Goal: Task Accomplishment & Management: Manage account settings

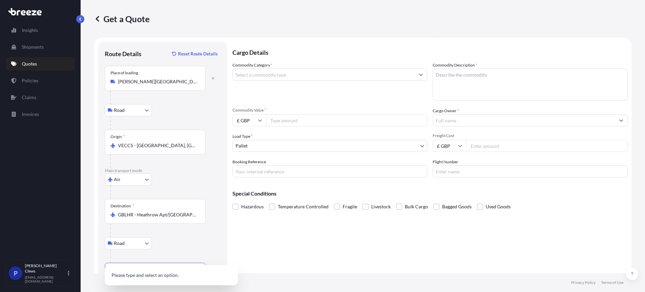
select select "Road"
select select "Air"
select select "Road"
select select "1"
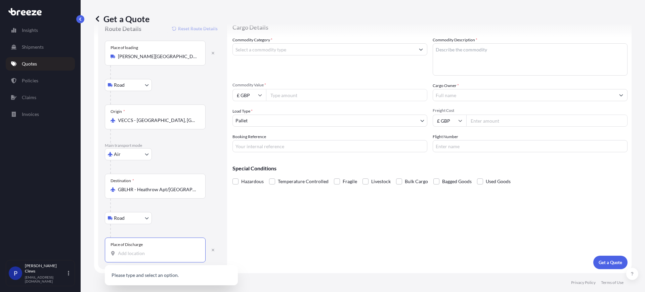
click at [275, 52] on input "Commodity Category *" at bounding box center [324, 49] width 182 height 12
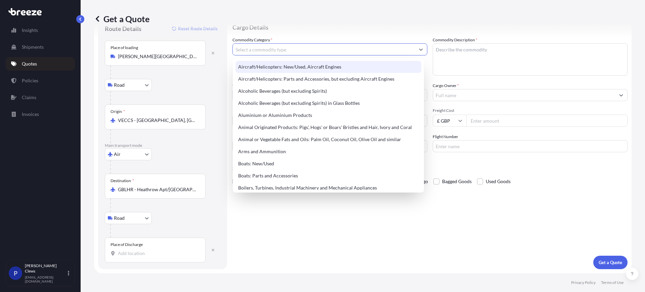
click at [295, 64] on div "Aircraft/Helicopters: New/Used, Aircraft Engines" at bounding box center [328, 67] width 186 height 12
type input "Aircraft/Helicopters: New/Used, Aircraft Engines"
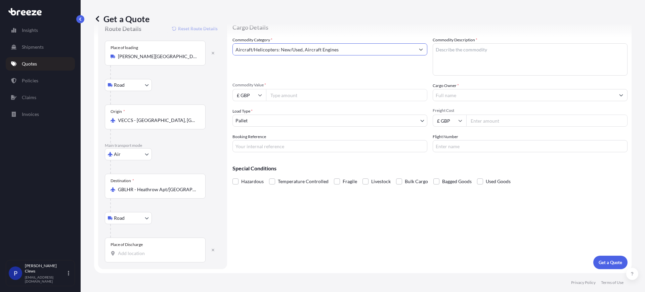
click at [465, 53] on textarea "Commodity Description *" at bounding box center [529, 59] width 195 height 32
click at [459, 52] on textarea "Commodity Description *" at bounding box center [529, 59] width 195 height 32
type textarea "aircraft engine PT6"
click at [256, 95] on input "£ GBP" at bounding box center [249, 95] width 34 height 12
click at [249, 139] on div "$ USD" at bounding box center [249, 141] width 28 height 13
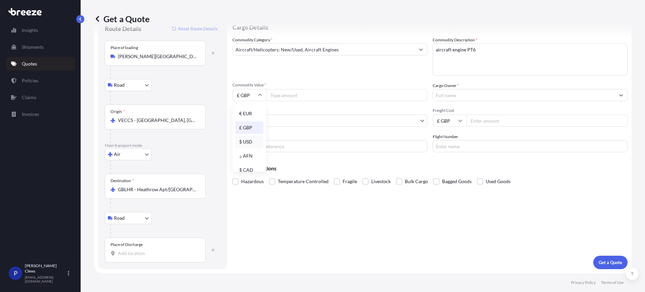
type input "$ USD"
click at [282, 96] on input "Commodity Value *" at bounding box center [346, 95] width 161 height 12
type input "200000"
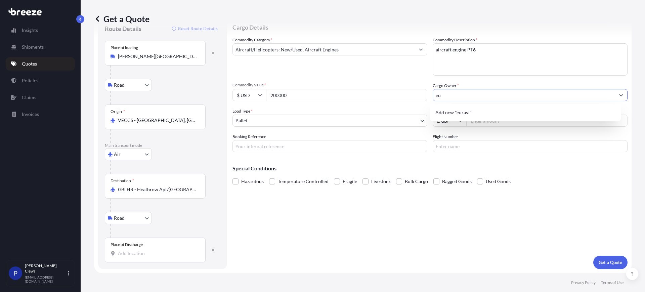
type input "e"
type input "[PERSON_NAME]"
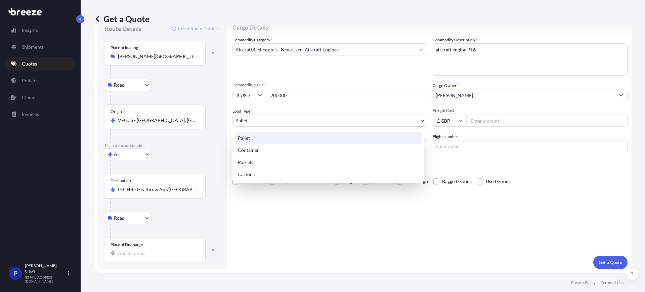
click at [295, 117] on body "1 option available. 0 options available. 15 options available. 5 options availa…" at bounding box center [322, 146] width 645 height 292
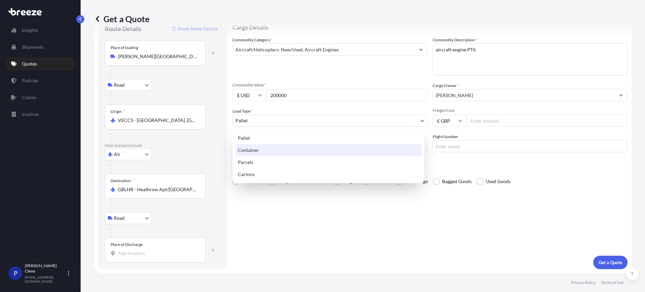
click at [250, 148] on div "Container" at bounding box center [328, 150] width 186 height 12
select select "2"
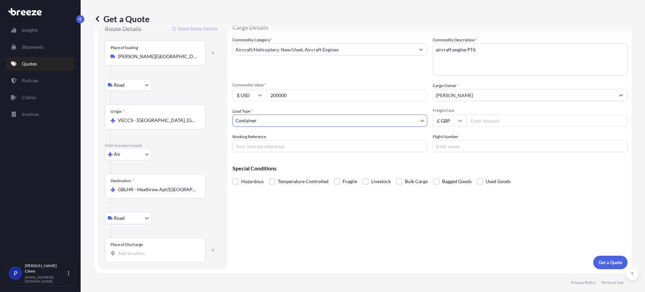
click at [479, 118] on input "Freight Cost" at bounding box center [546, 120] width 161 height 12
click at [503, 124] on input "Freight Cost" at bounding box center [546, 120] width 161 height 12
click at [160, 253] on input "Place of Discharge" at bounding box center [157, 253] width 79 height 7
click at [162, 278] on span "[STREET_ADDRESS]" at bounding box center [149, 275] width 42 height 7
type input "[STREET_ADDRESS]"
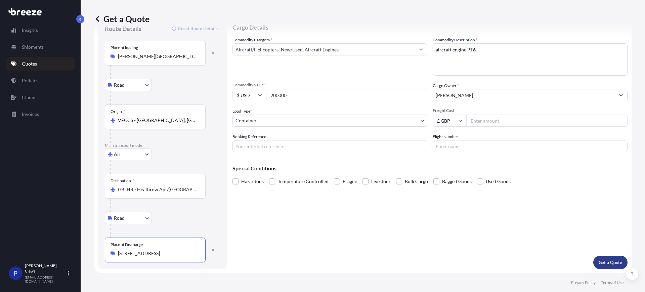
click at [609, 262] on p "Get a Quote" at bounding box center [610, 262] width 24 height 7
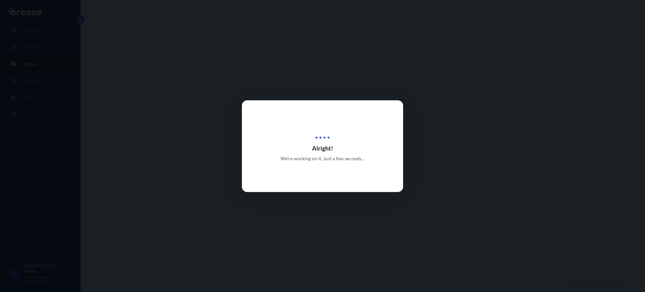
select select "Road"
select select "Air"
select select "Road"
select select "2"
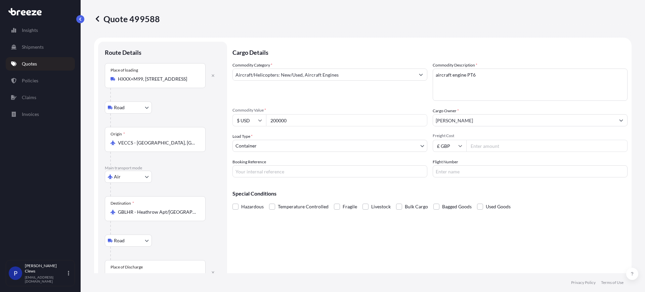
click at [27, 64] on p "Quotes" at bounding box center [29, 63] width 15 height 7
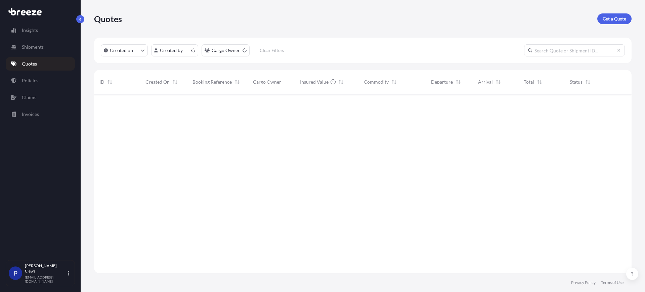
scroll to position [176, 531]
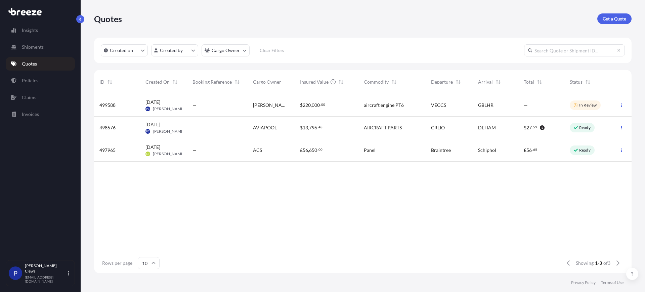
click at [160, 104] on span "[DATE]" at bounding box center [152, 102] width 15 height 7
select select "Road"
select select "Air"
select select "Road"
select select "2"
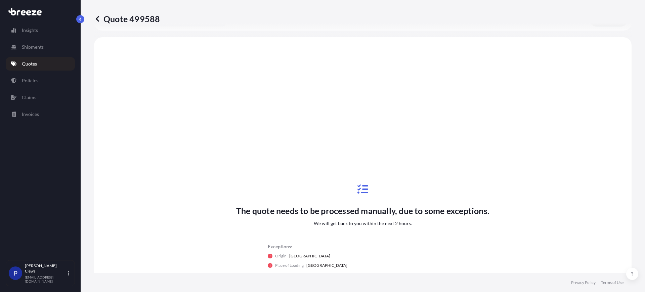
scroll to position [269, 0]
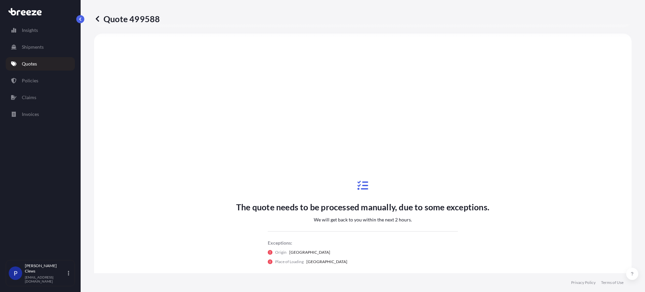
click at [45, 64] on link "Quotes" at bounding box center [40, 63] width 69 height 13
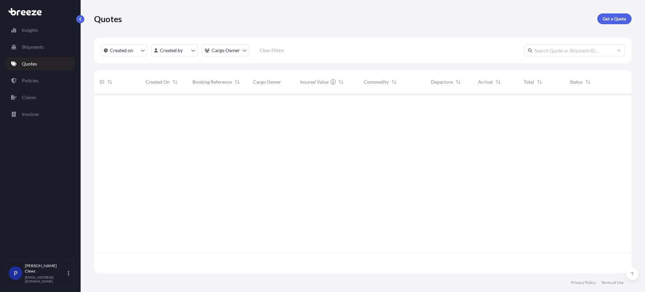
scroll to position [176, 531]
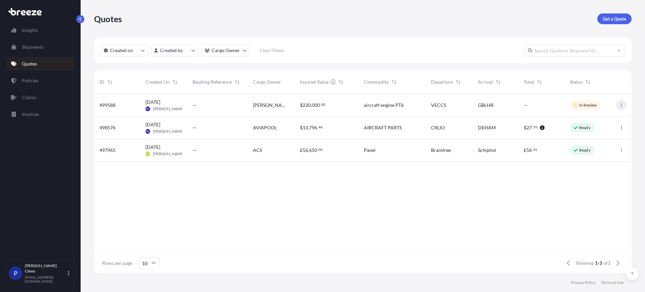
click at [623, 104] on button "button" at bounding box center [621, 105] width 11 height 11
click at [601, 105] on link "Edit quote" at bounding box center [591, 106] width 51 height 11
select select "Road"
select select "Air"
select select "Road"
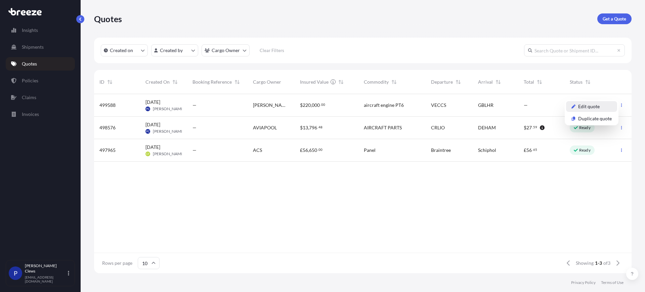
select select "2"
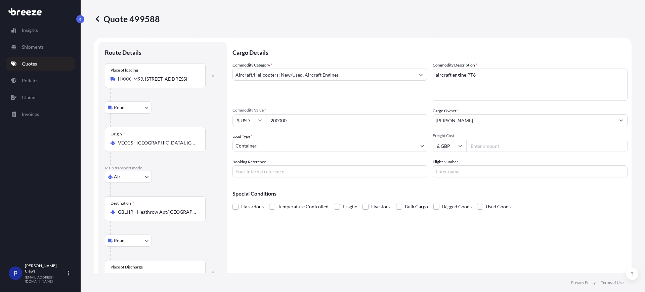
click at [494, 146] on input "Freight Cost" at bounding box center [546, 146] width 161 height 12
type input "5800"
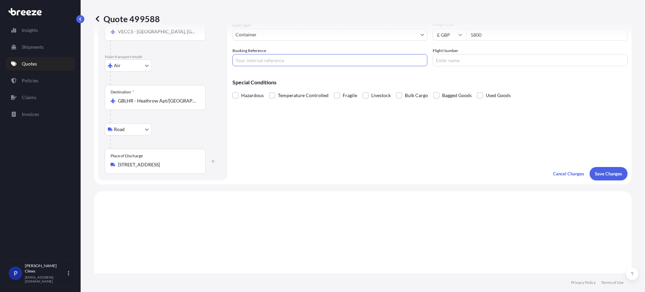
scroll to position [168, 0]
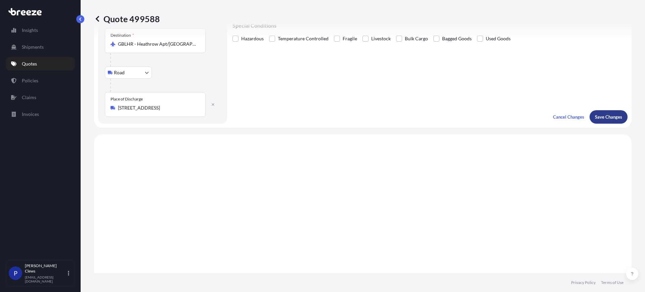
click at [596, 115] on p "Save Changes" at bounding box center [608, 116] width 27 height 7
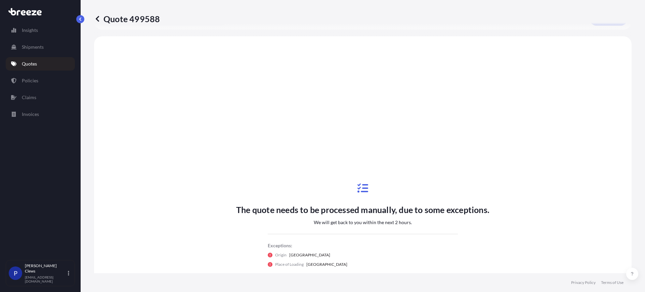
scroll to position [269, 0]
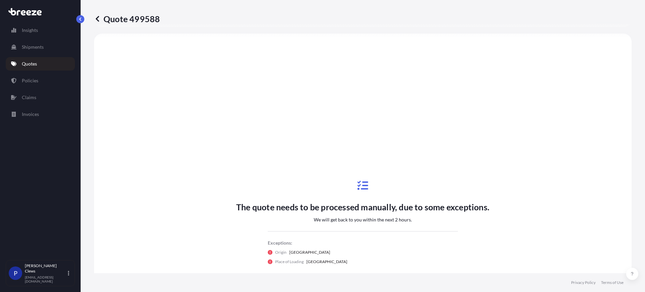
select select "Road"
select select "Air"
select select "Road"
select select "2"
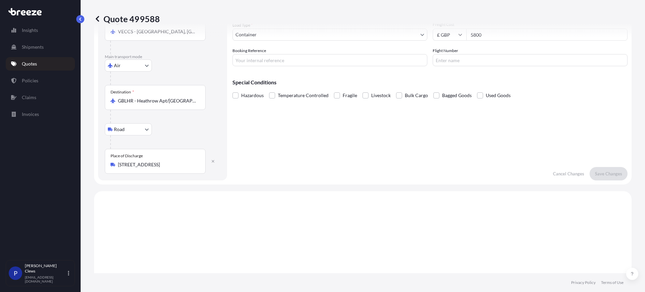
scroll to position [0, 0]
